Goal: Information Seeking & Learning: Learn about a topic

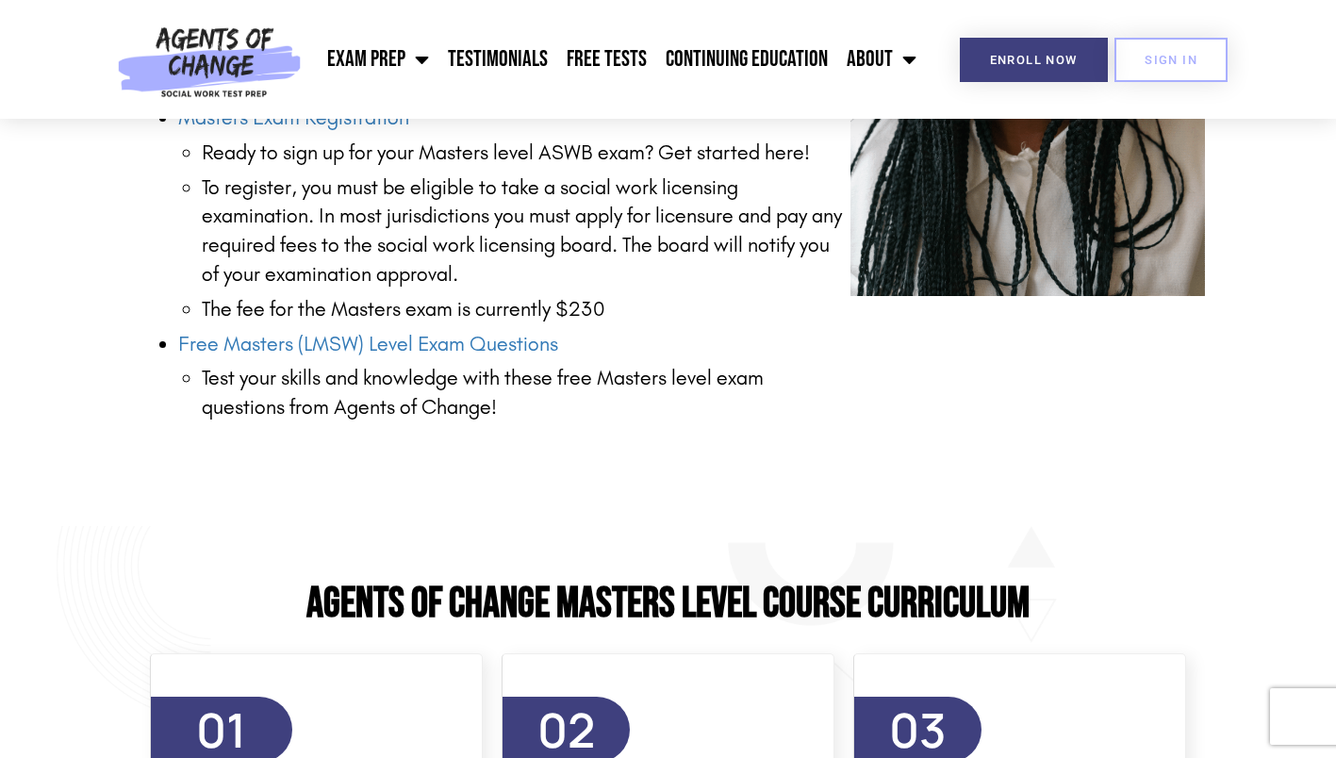
scroll to position [2699, 0]
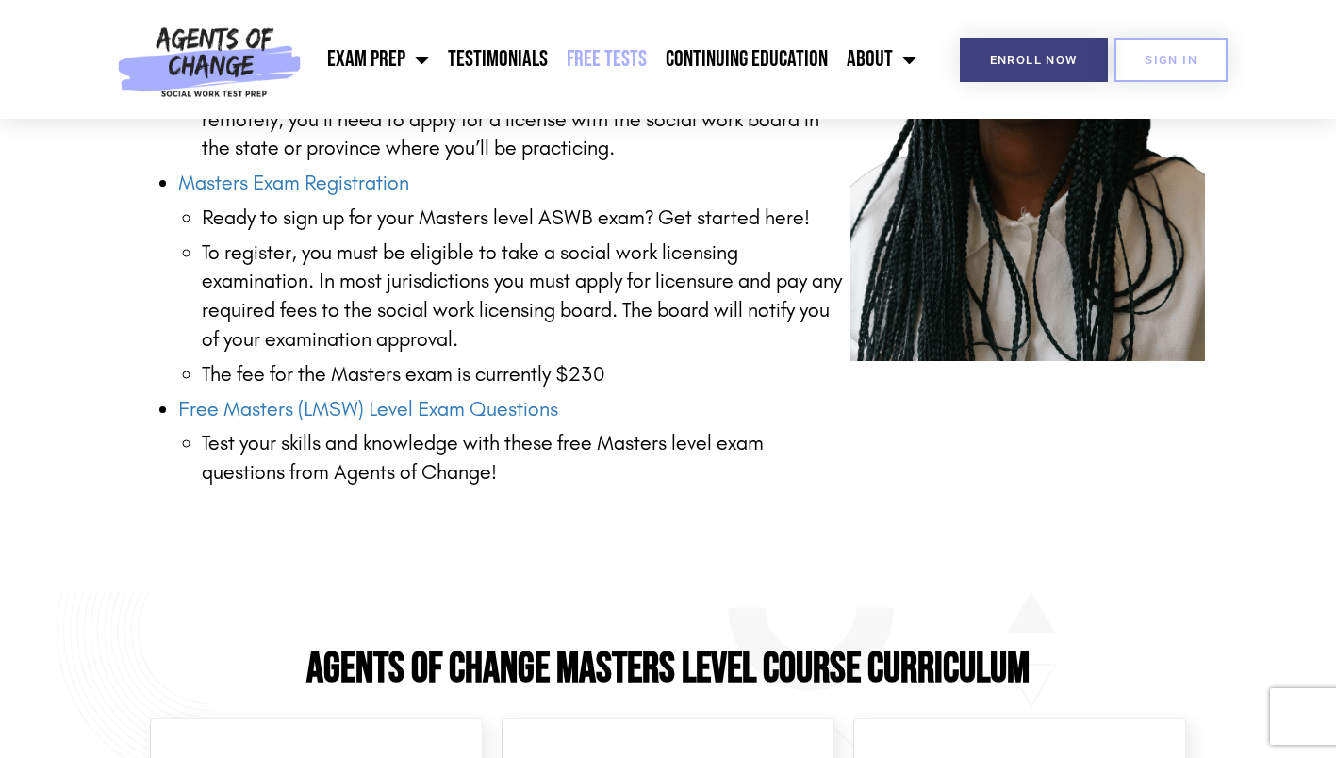
click at [610, 57] on link "Free Tests" at bounding box center [606, 59] width 99 height 47
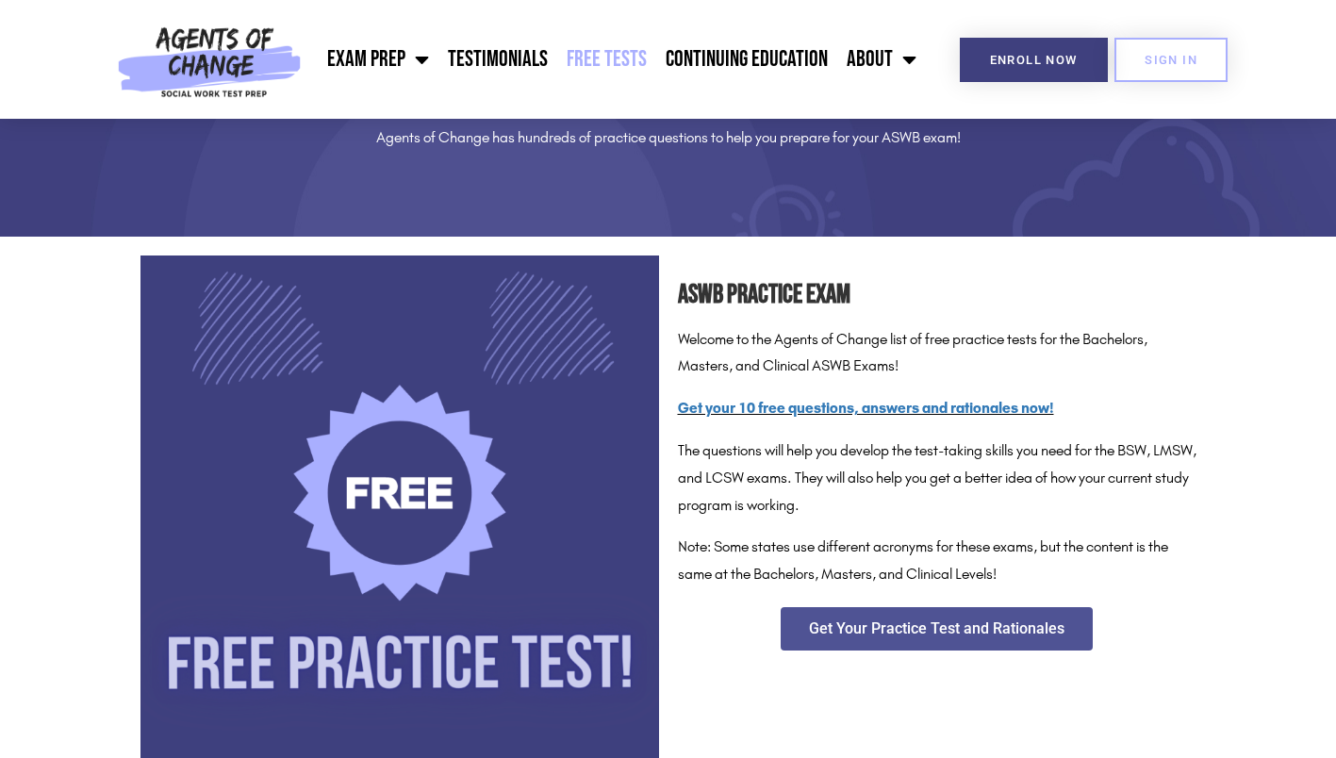
scroll to position [163, 0]
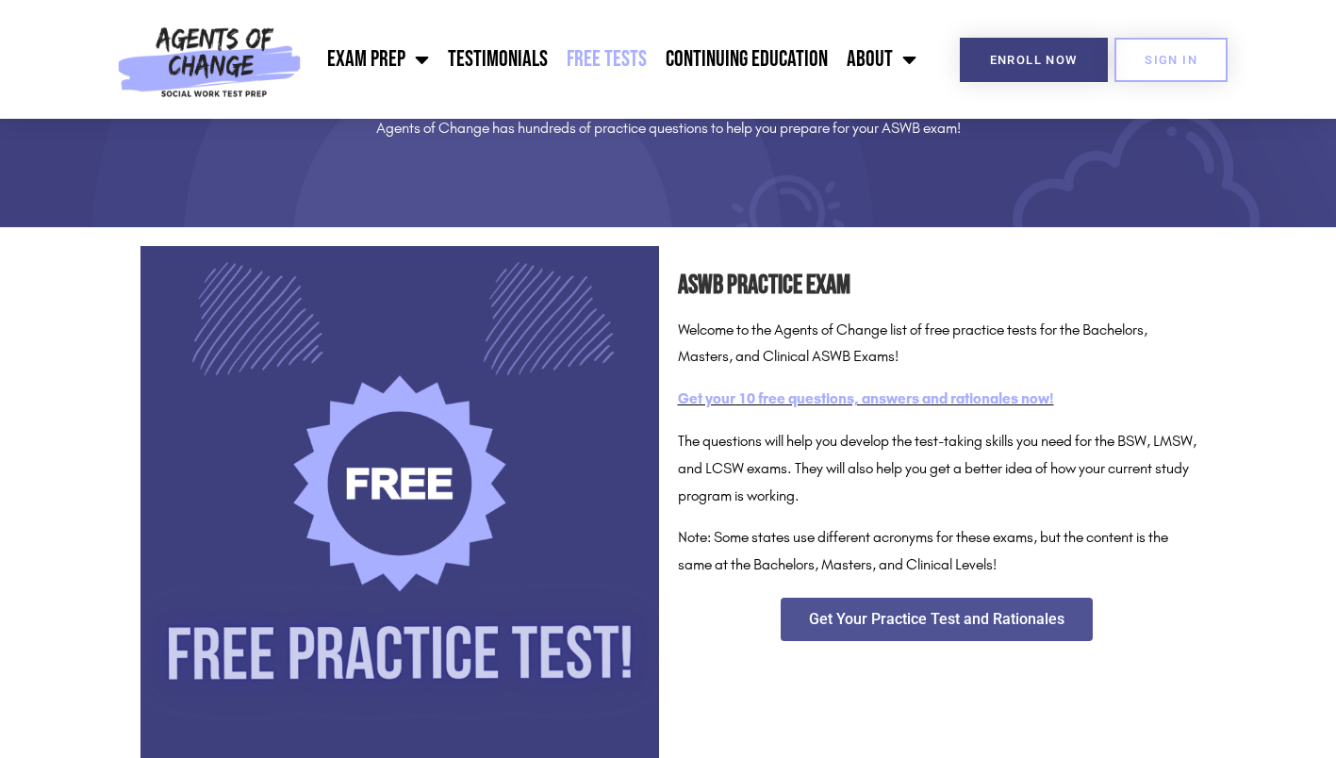
click at [845, 402] on link "Get your 10 free questions, answers and rationales now!" at bounding box center [866, 398] width 376 height 18
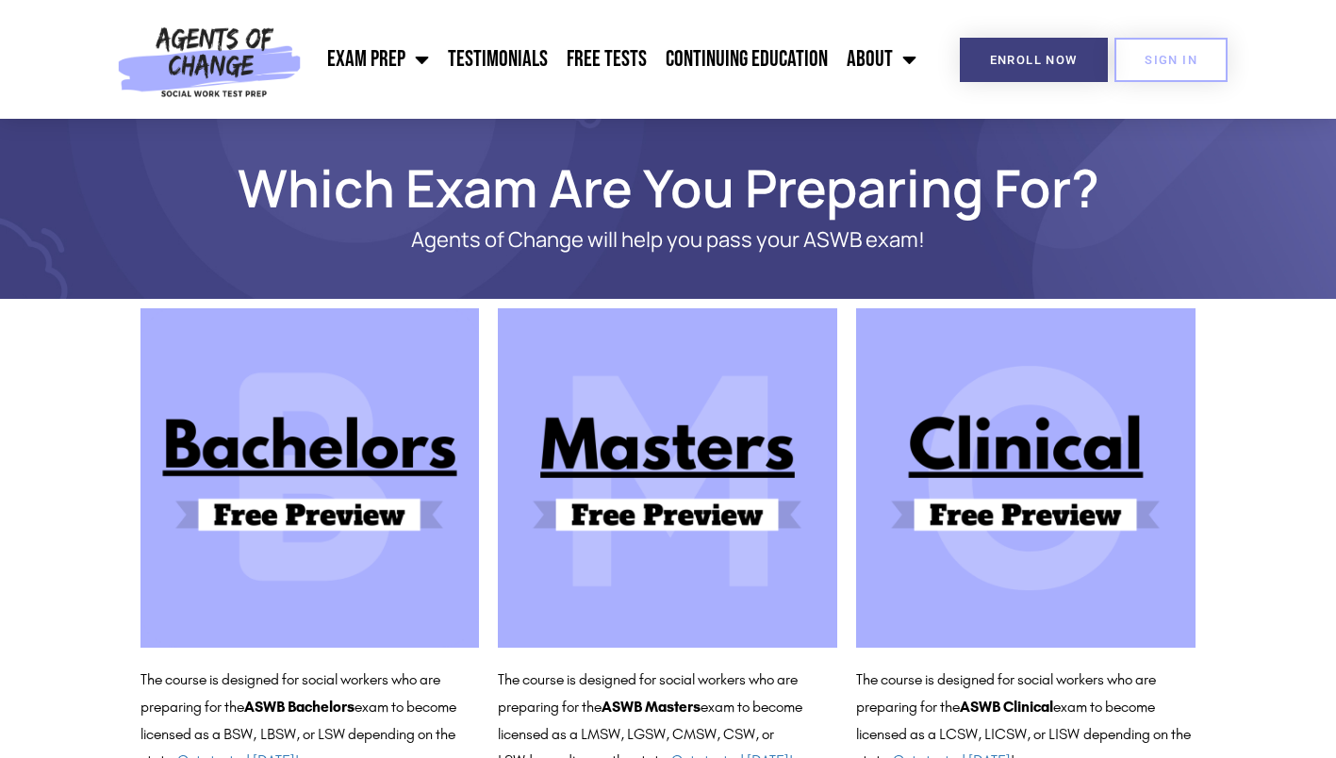
click at [1027, 475] on img at bounding box center [1025, 477] width 339 height 339
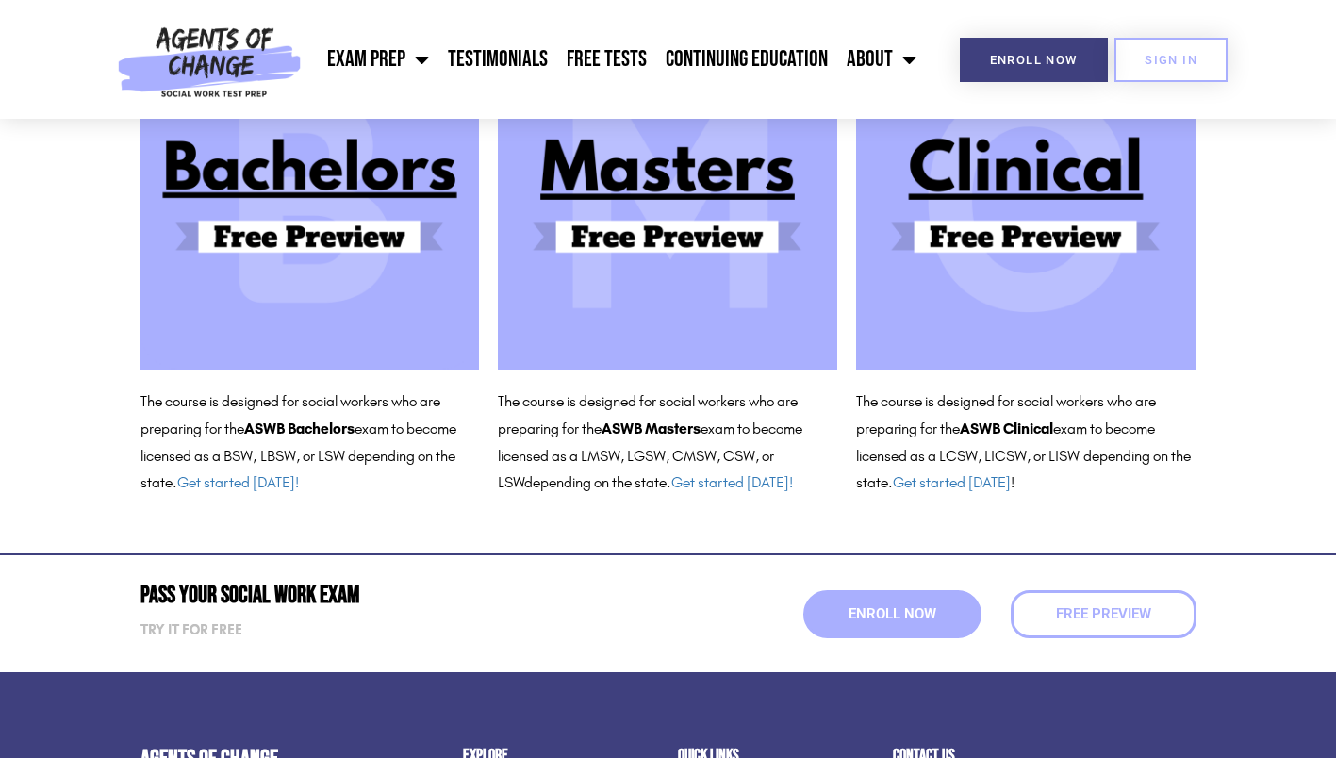
scroll to position [277, 0]
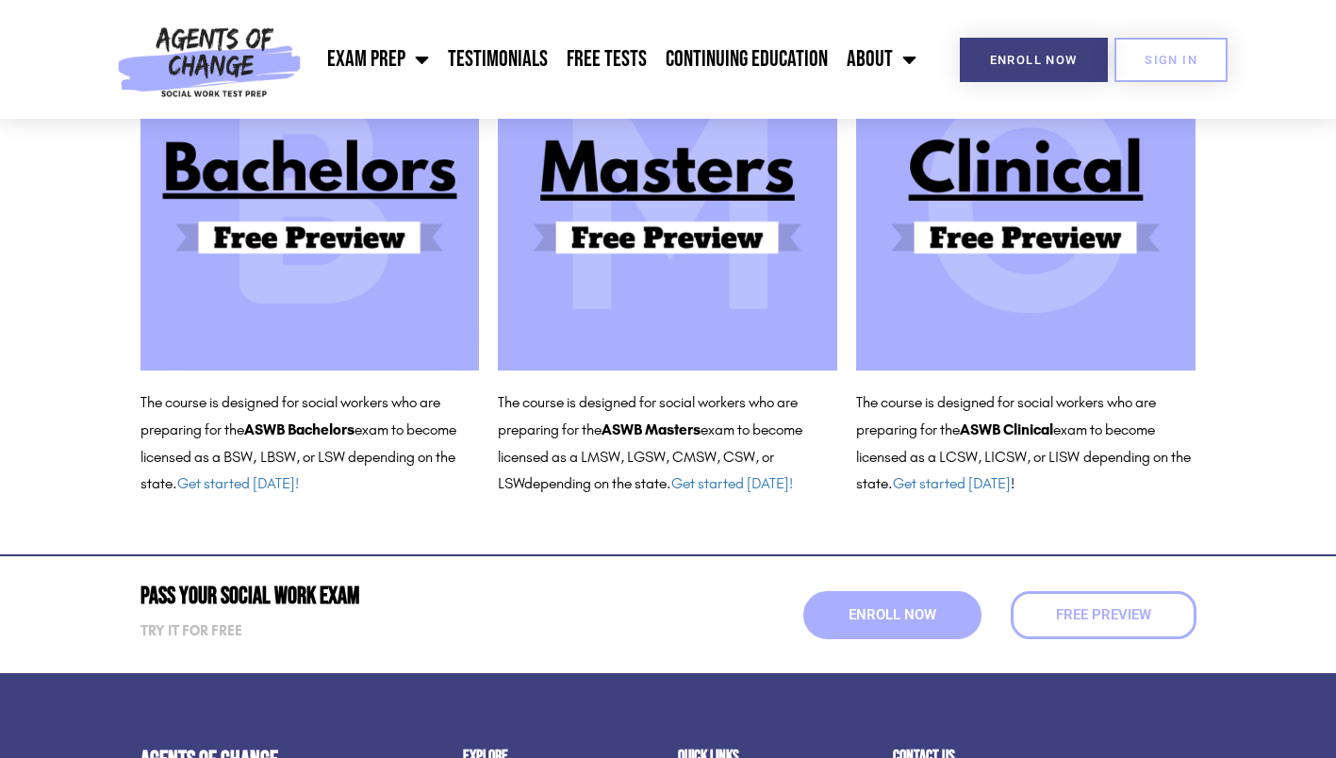
click at [1018, 236] on img at bounding box center [1025, 200] width 339 height 339
